Goal: Book appointment/travel/reservation

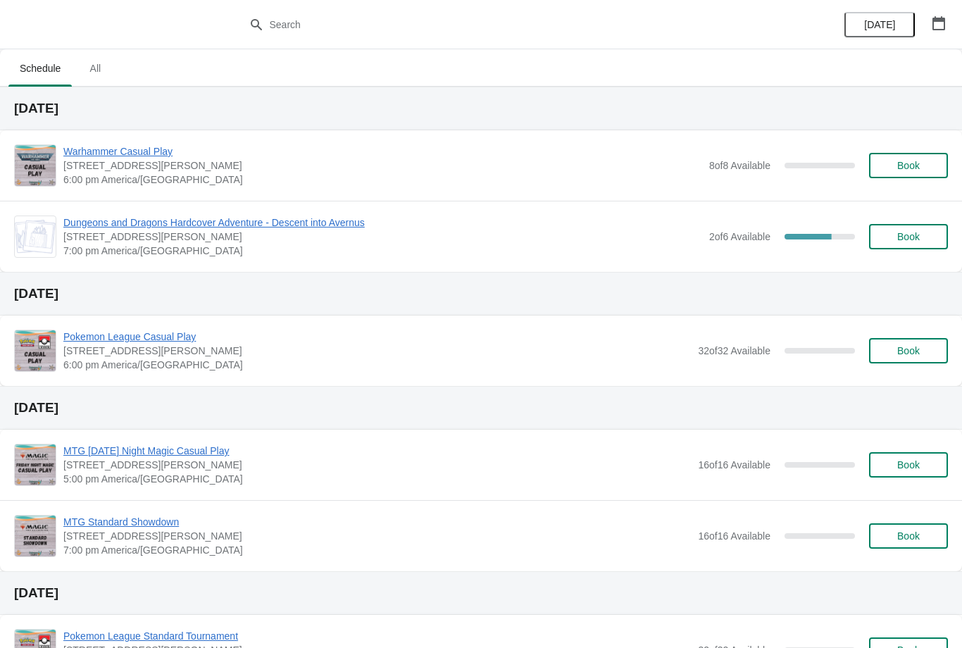
click at [908, 157] on button "Book" at bounding box center [908, 165] width 79 height 25
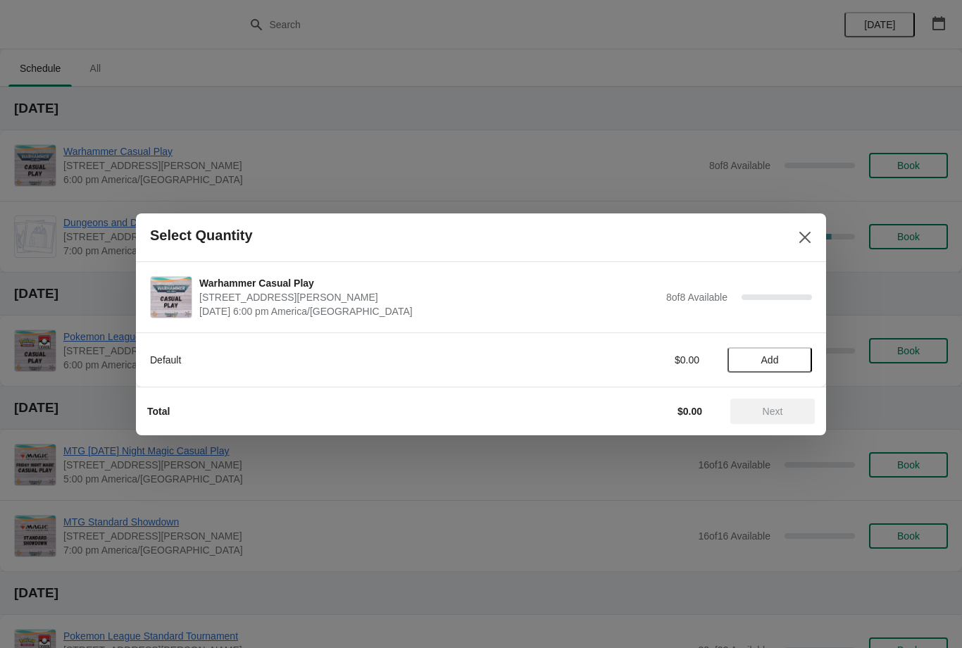
click at [753, 366] on button "Add" at bounding box center [769, 359] width 84 height 25
click at [778, 414] on span "Next" at bounding box center [772, 410] width 20 height 11
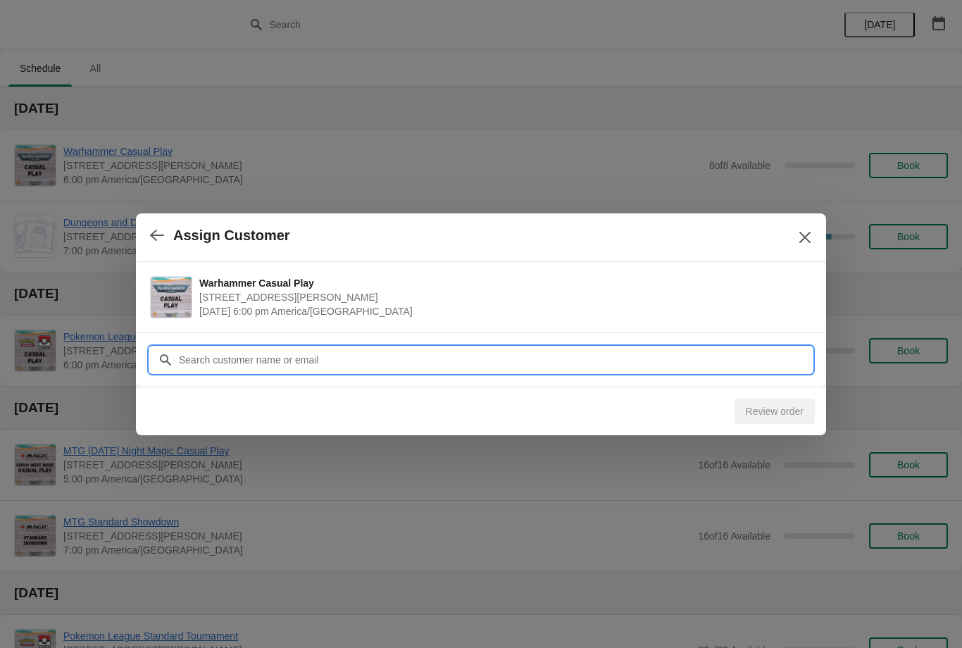
click at [655, 350] on input "Customer" at bounding box center [495, 359] width 634 height 25
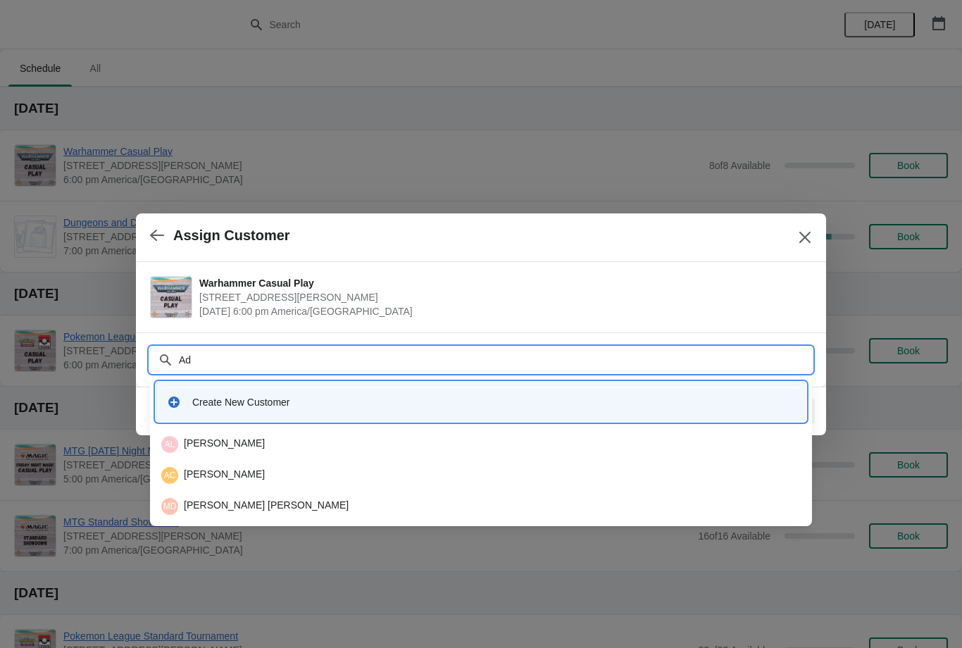
type input "A"
type input "J"
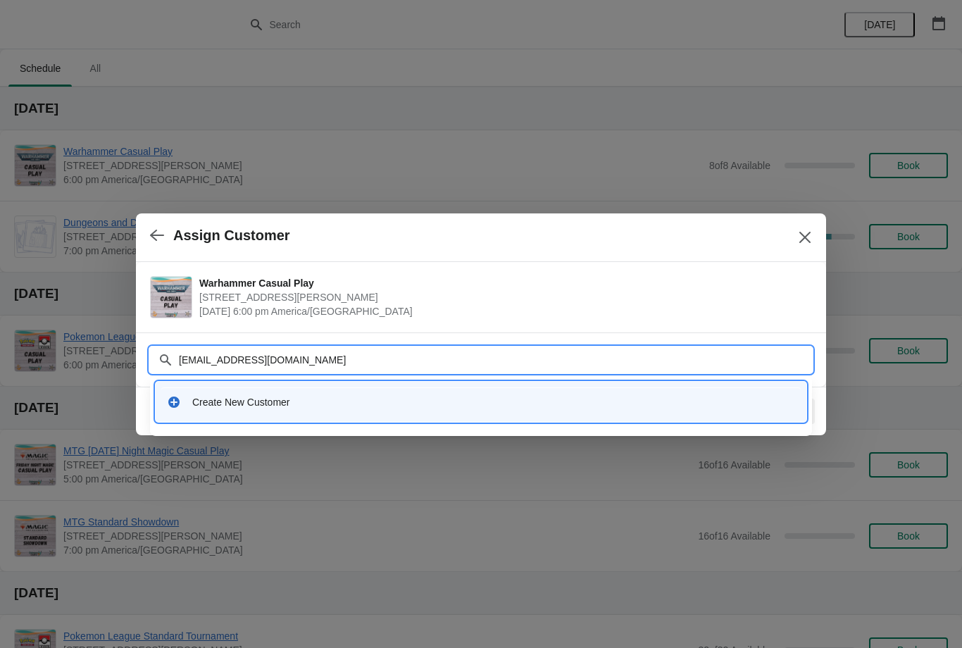
type input "Adrianjaramillo7771@gmail.com"
click at [800, 227] on button "Close" at bounding box center [804, 237] width 25 height 25
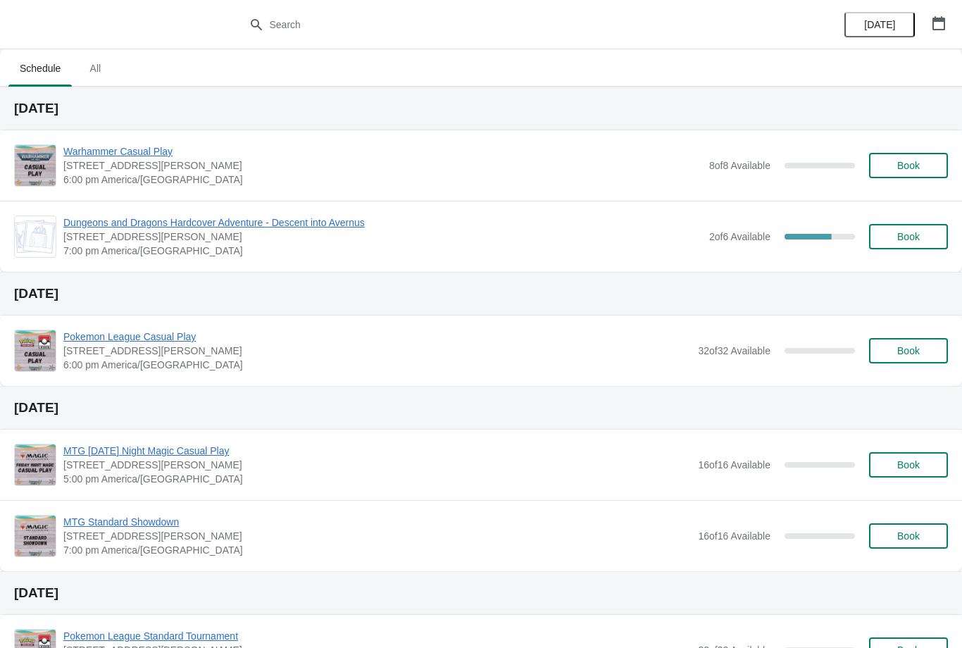
click at [909, 165] on span "Book" at bounding box center [908, 165] width 23 height 11
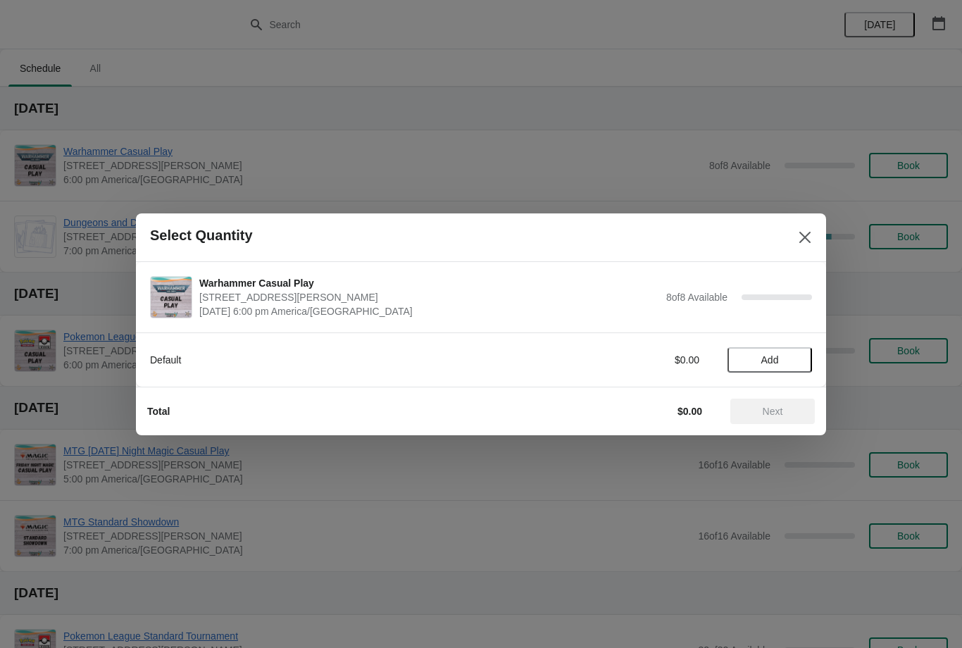
click at [764, 357] on span "Add" at bounding box center [770, 359] width 18 height 11
click at [758, 407] on span "Next" at bounding box center [772, 410] width 62 height 11
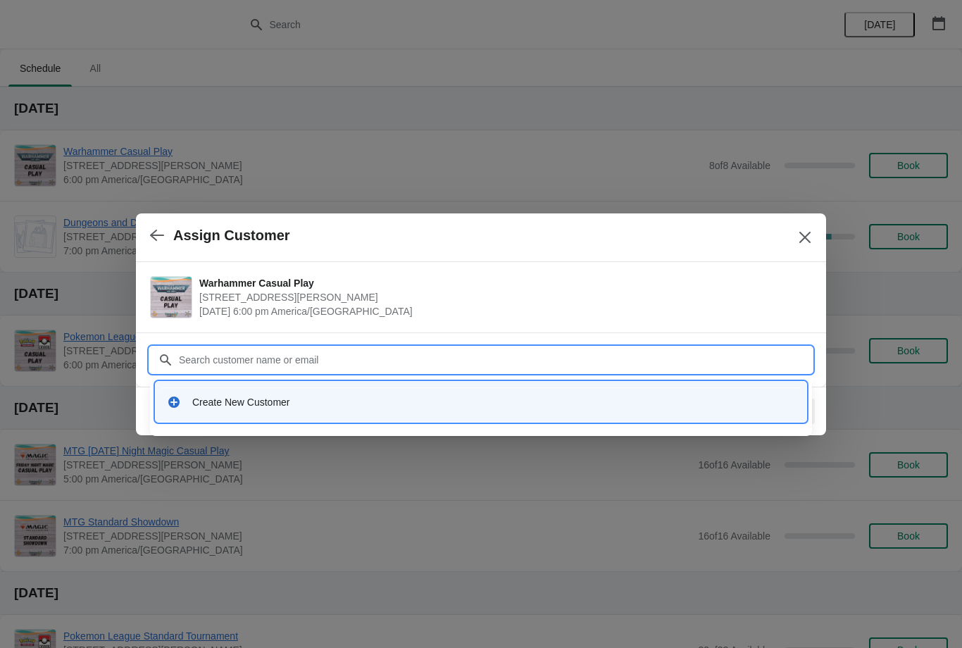
click at [312, 402] on div "Create New Customer" at bounding box center [493, 402] width 603 height 14
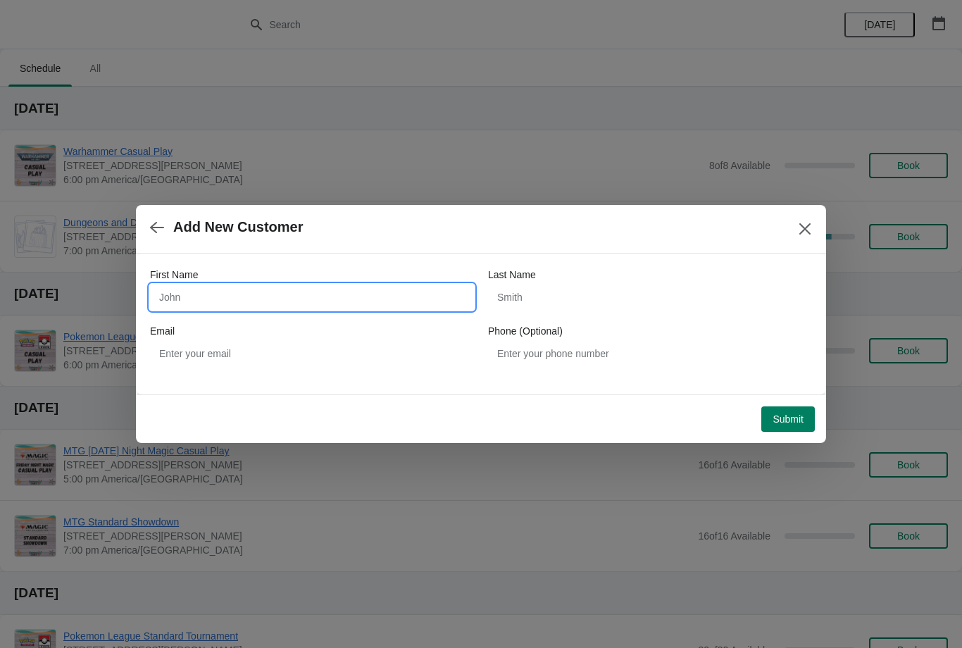
click at [282, 296] on input "First Name" at bounding box center [312, 296] width 324 height 25
type input "Adrian"
click at [595, 289] on input "Last Name" at bounding box center [650, 296] width 324 height 25
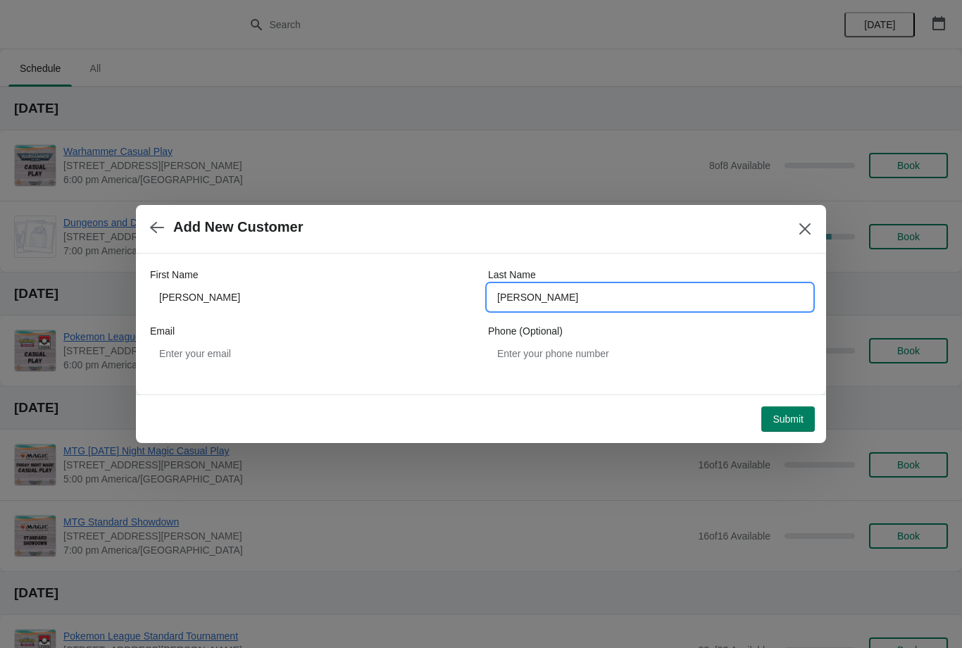
type input "Jaramillo"
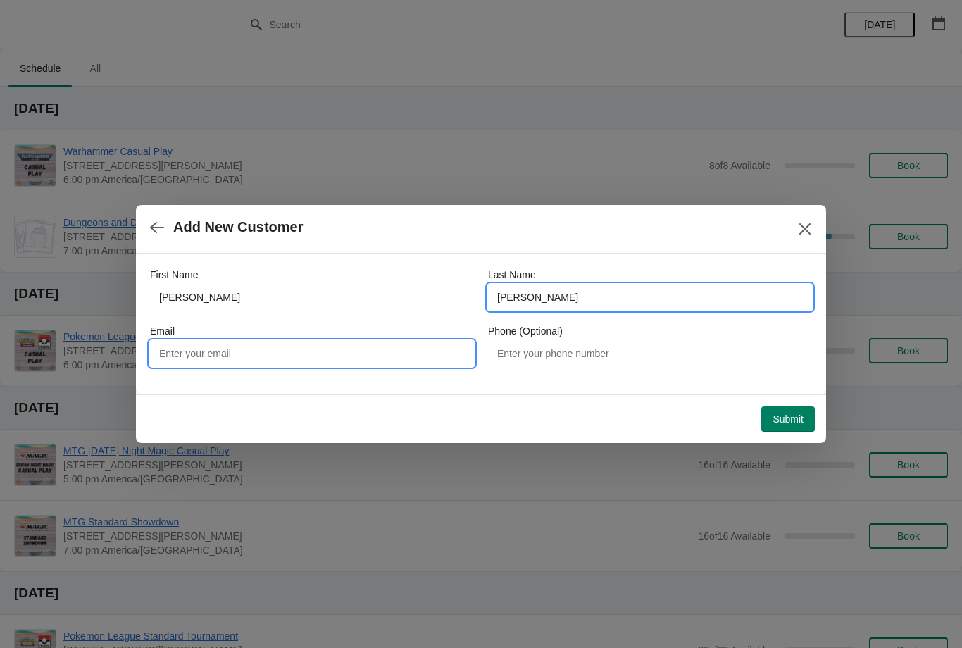
click at [366, 350] on input "Email" at bounding box center [312, 353] width 324 height 25
type input "Adrianjaramillo7771@gmail.com"
click at [790, 413] on span "Submit" at bounding box center [787, 418] width 31 height 11
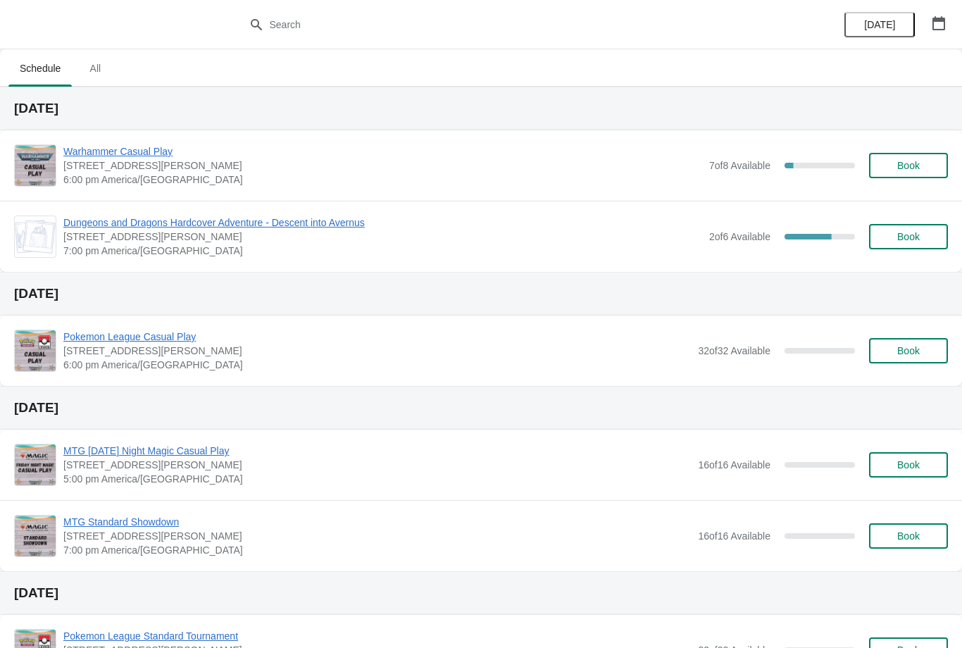
click at [919, 153] on button "Book" at bounding box center [908, 165] width 79 height 25
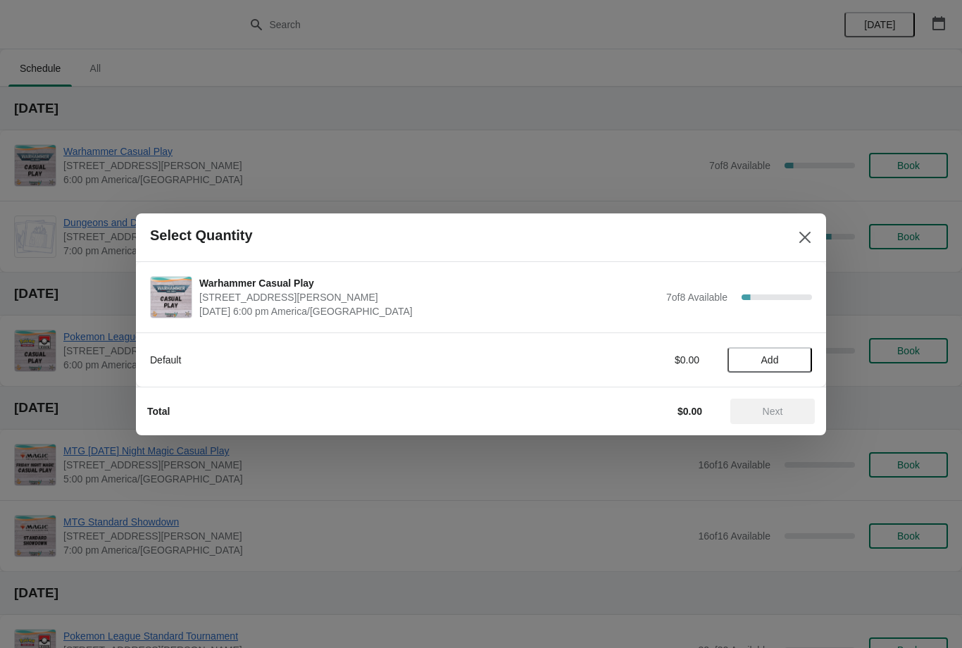
click at [777, 355] on span "Add" at bounding box center [770, 359] width 18 height 11
click at [776, 418] on button "Next" at bounding box center [772, 410] width 84 height 25
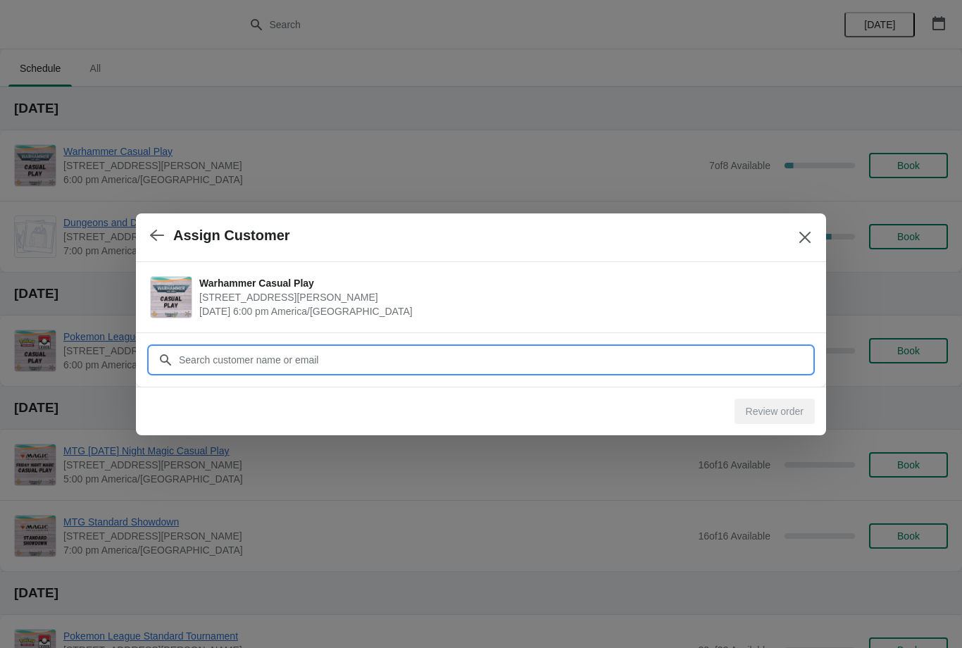
click at [505, 348] on input "Customer" at bounding box center [495, 359] width 634 height 25
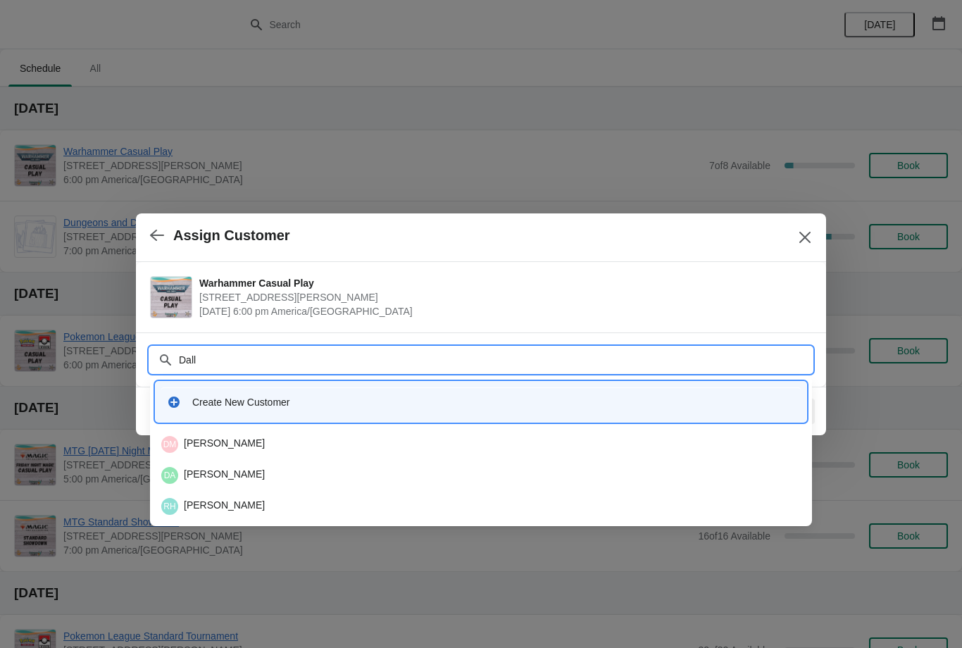
type input "Dalla"
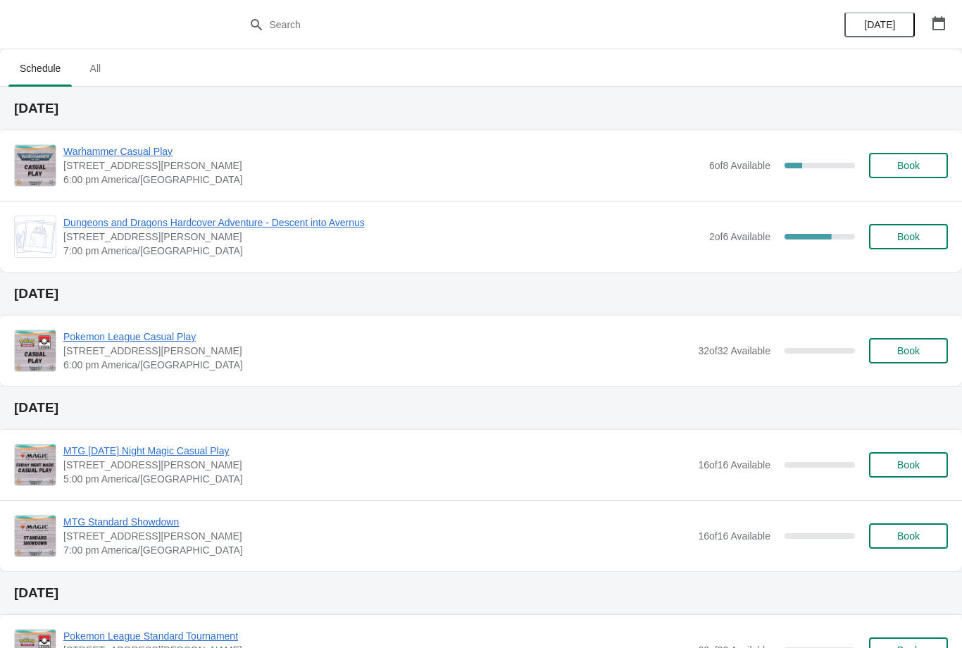
click at [900, 177] on button "Book" at bounding box center [908, 165] width 79 height 25
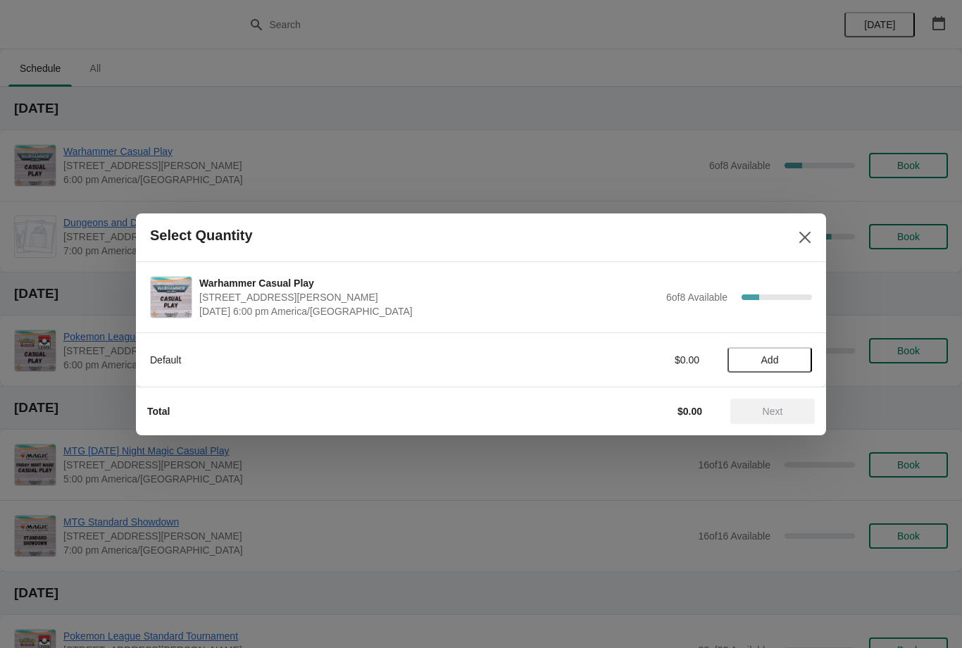
click at [798, 351] on button "Add" at bounding box center [769, 359] width 84 height 25
click at [789, 410] on span "Next" at bounding box center [772, 410] width 62 height 11
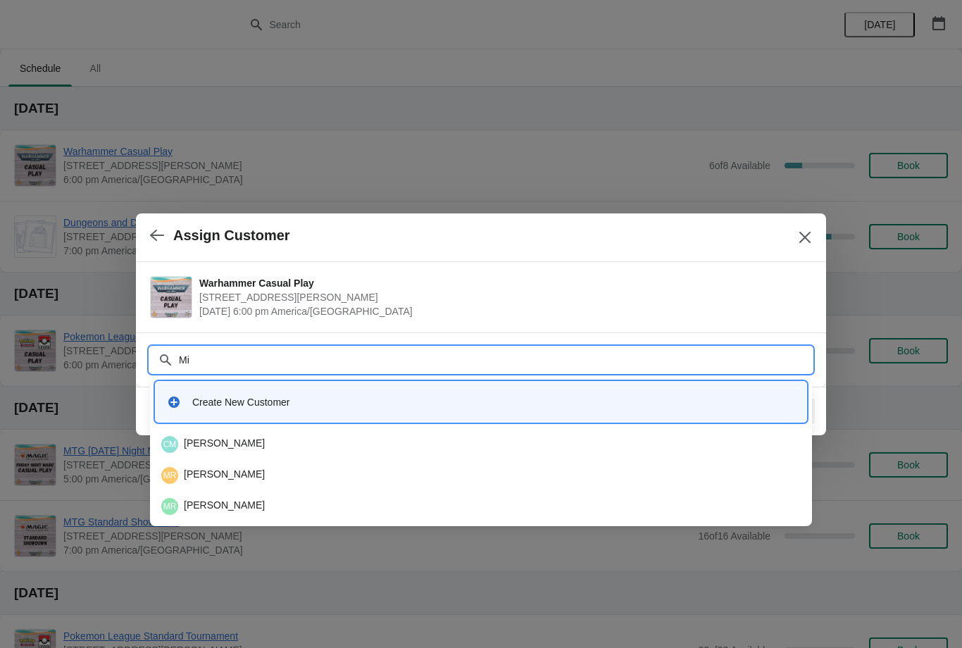
type input "M"
type input "Russ"
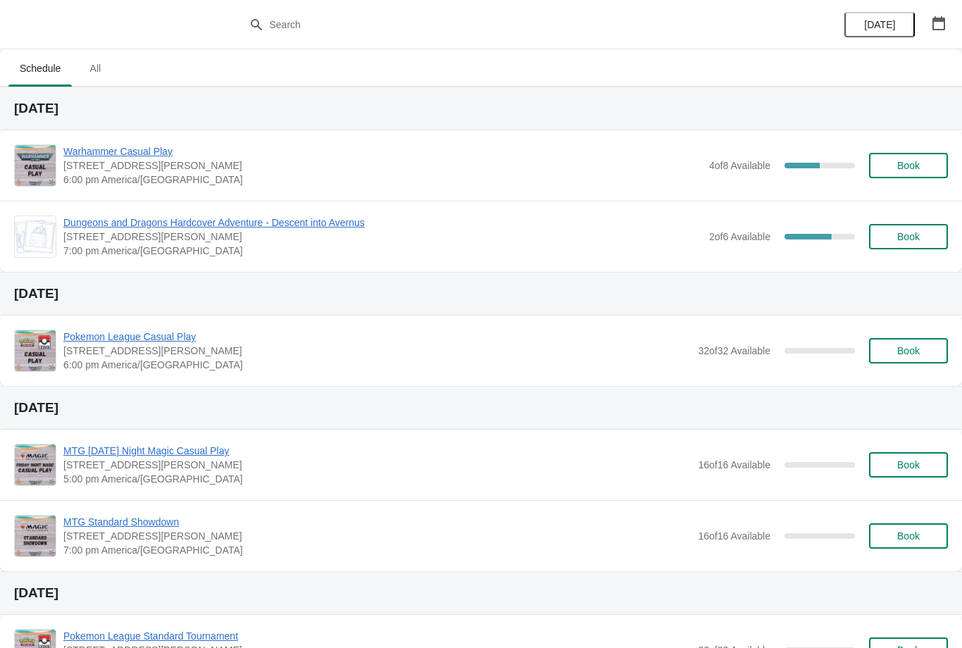
click at [912, 161] on span "Book" at bounding box center [908, 165] width 23 height 11
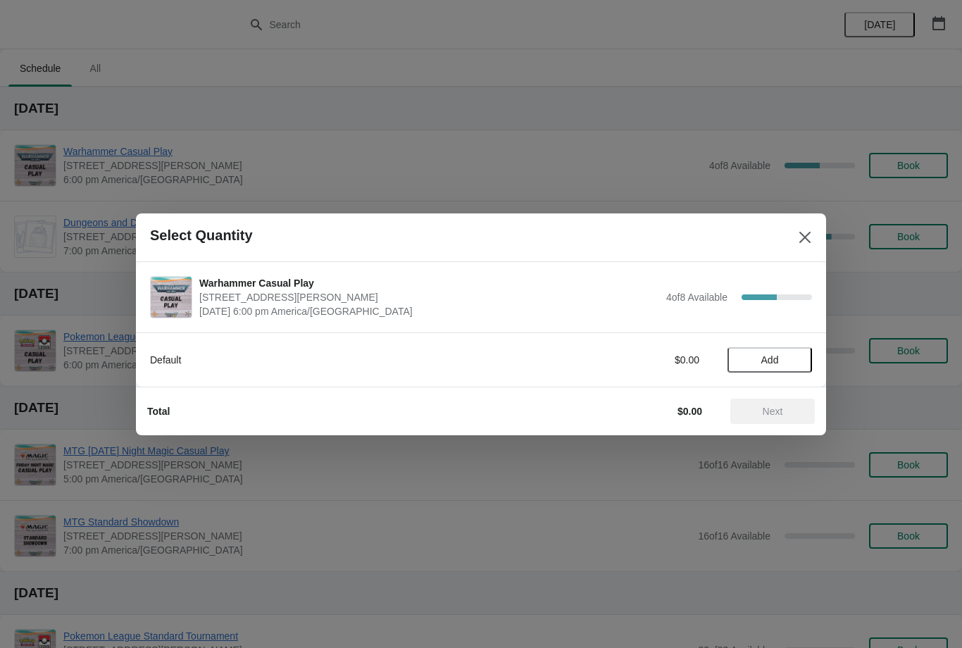
click at [737, 359] on button "Add" at bounding box center [769, 359] width 84 height 25
click at [768, 405] on span "Next" at bounding box center [772, 410] width 20 height 11
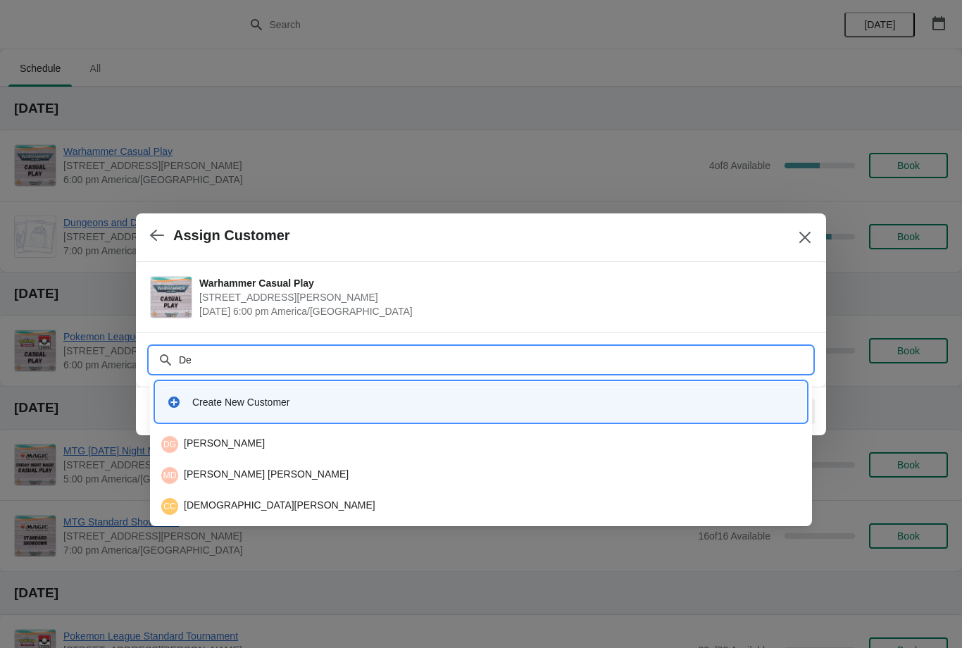
type input "Dev"
click at [238, 481] on div "DW Dev Webb" at bounding box center [480, 475] width 639 height 17
